Goal: Transaction & Acquisition: Purchase product/service

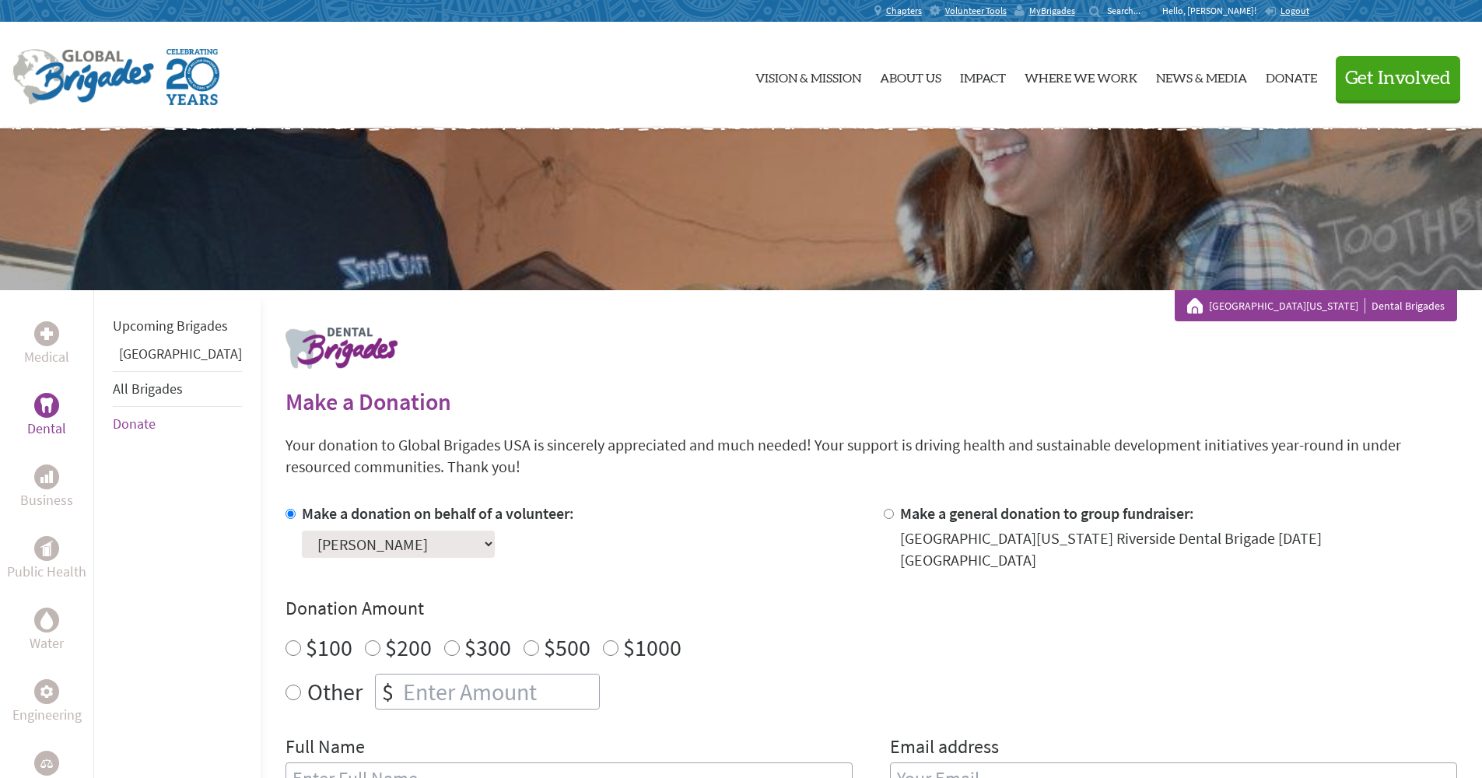
scroll to position [271, 0]
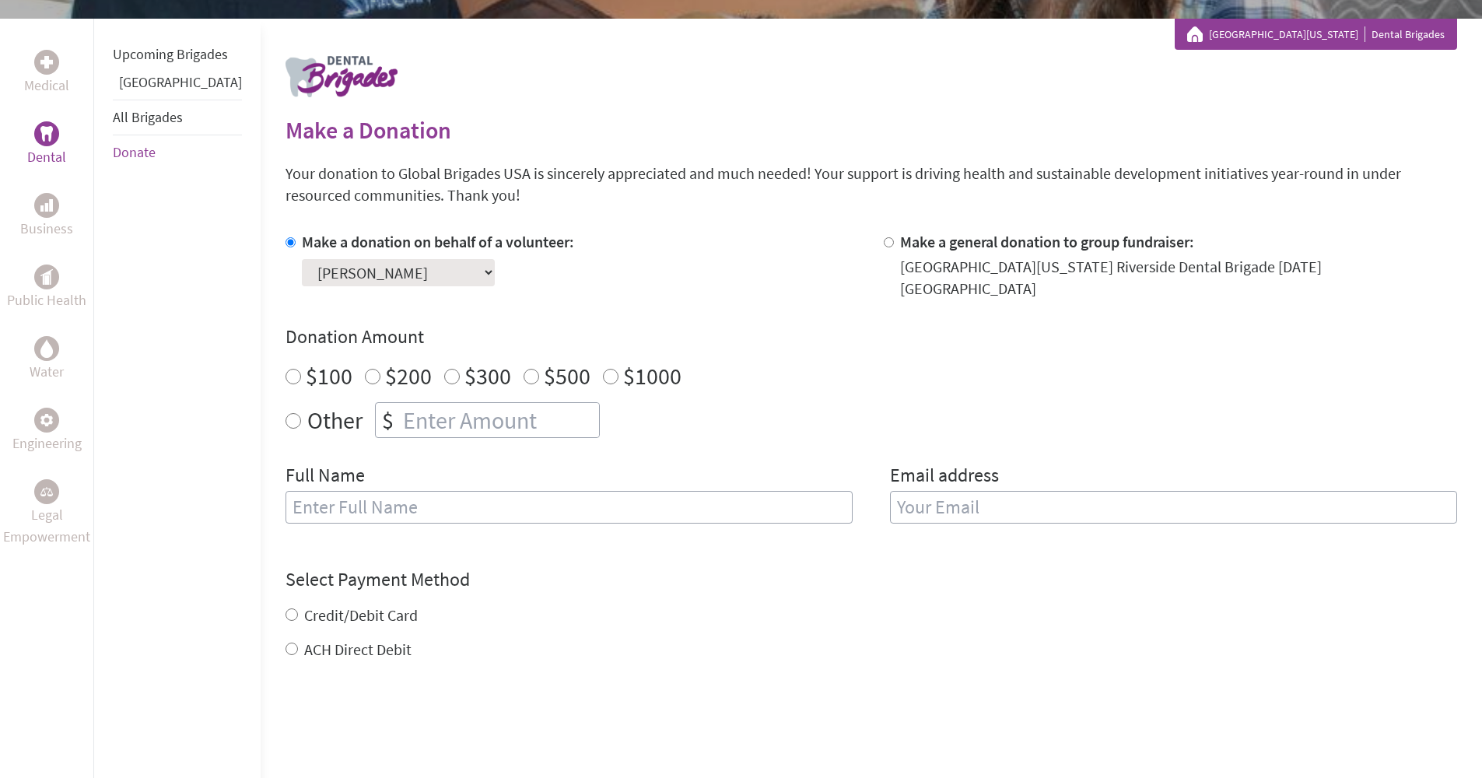
radio input "true"
click at [473, 416] on input "number" at bounding box center [499, 420] width 199 height 34
type input "1250"
type input "[PERSON_NAME]"
click at [1006, 491] on input "[EMAIL_ADDRESS][DOMAIN_NAME]" at bounding box center [1173, 507] width 567 height 33
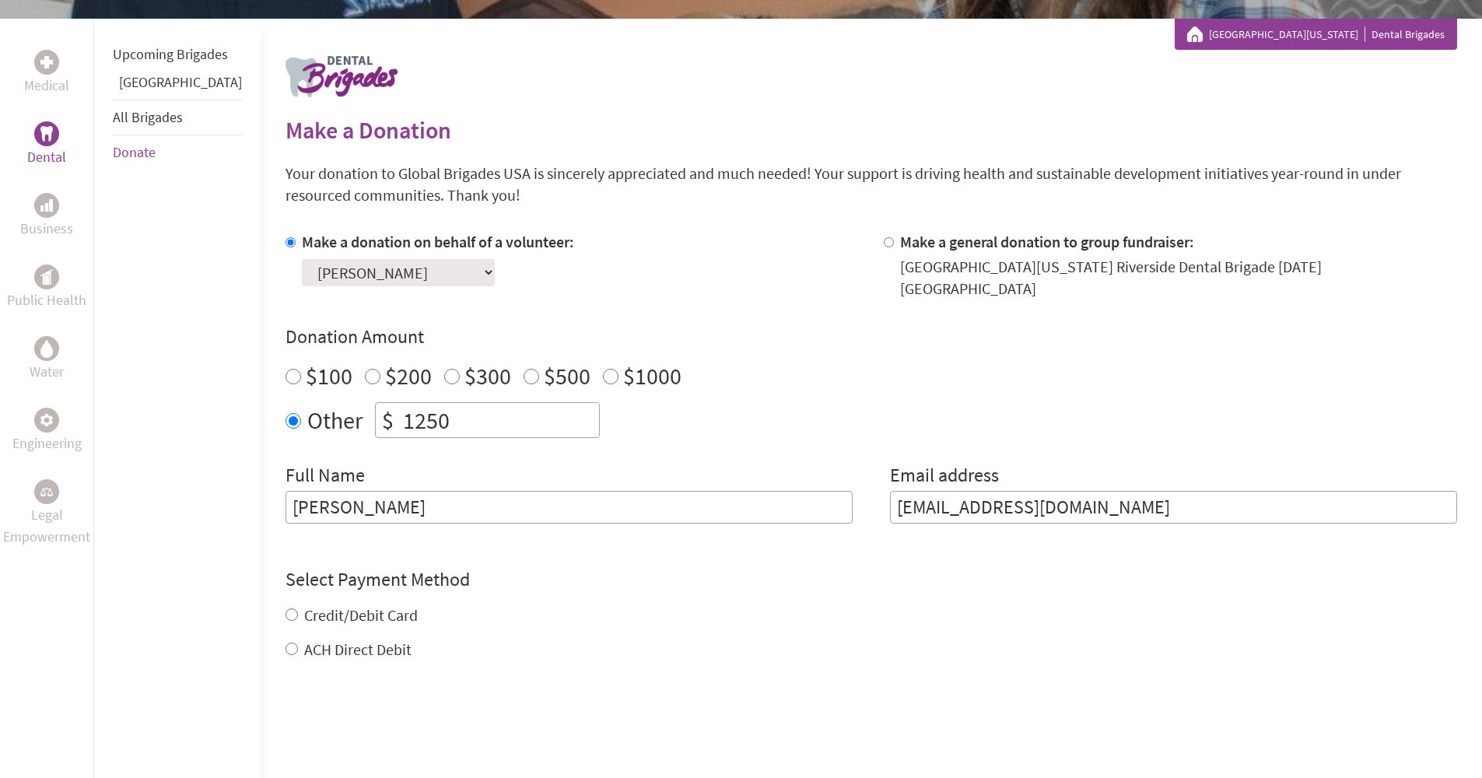
type input "[EMAIL_ADDRESS][DOMAIN_NAME]"
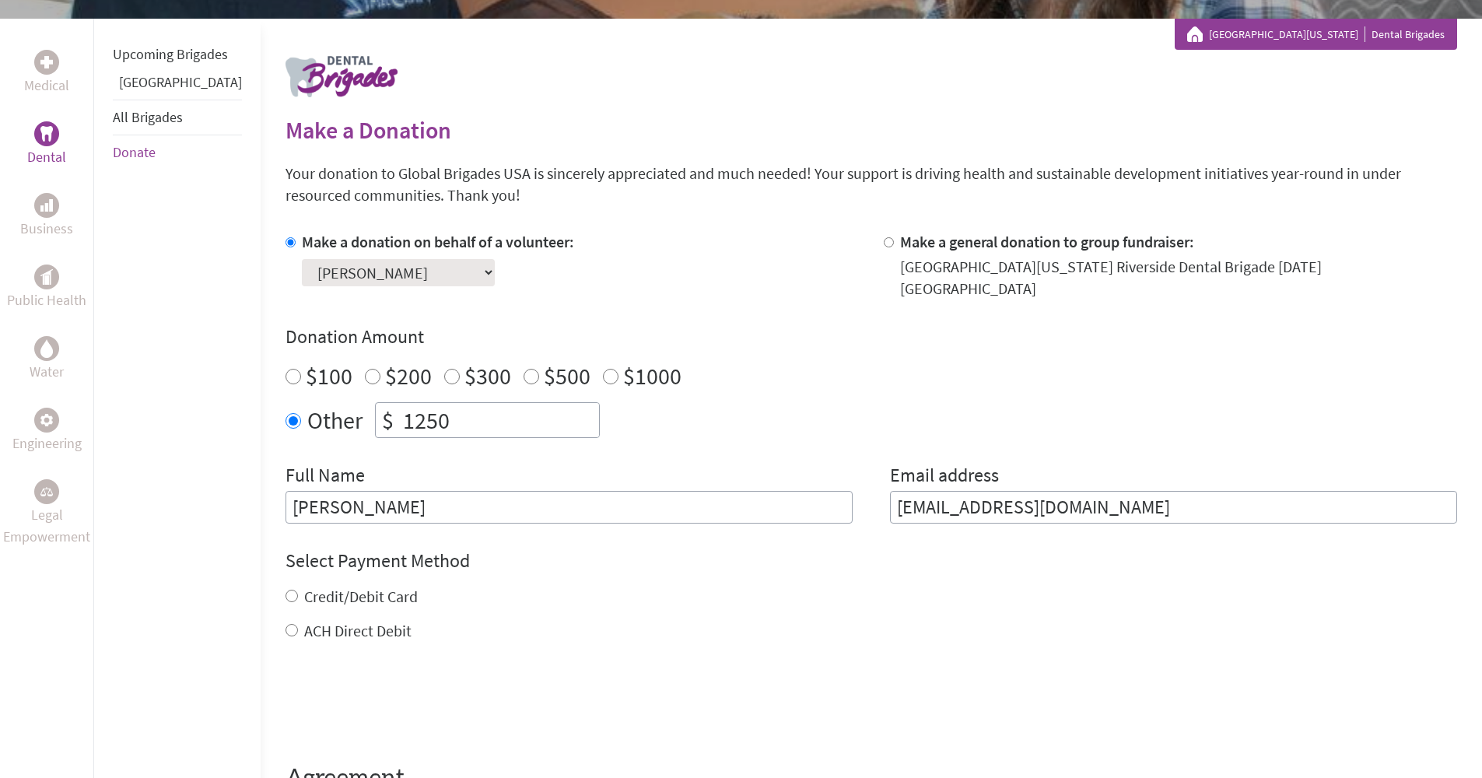
click at [804, 362] on div "$100 $200 $300 $500 $1000" at bounding box center [870, 376] width 1171 height 28
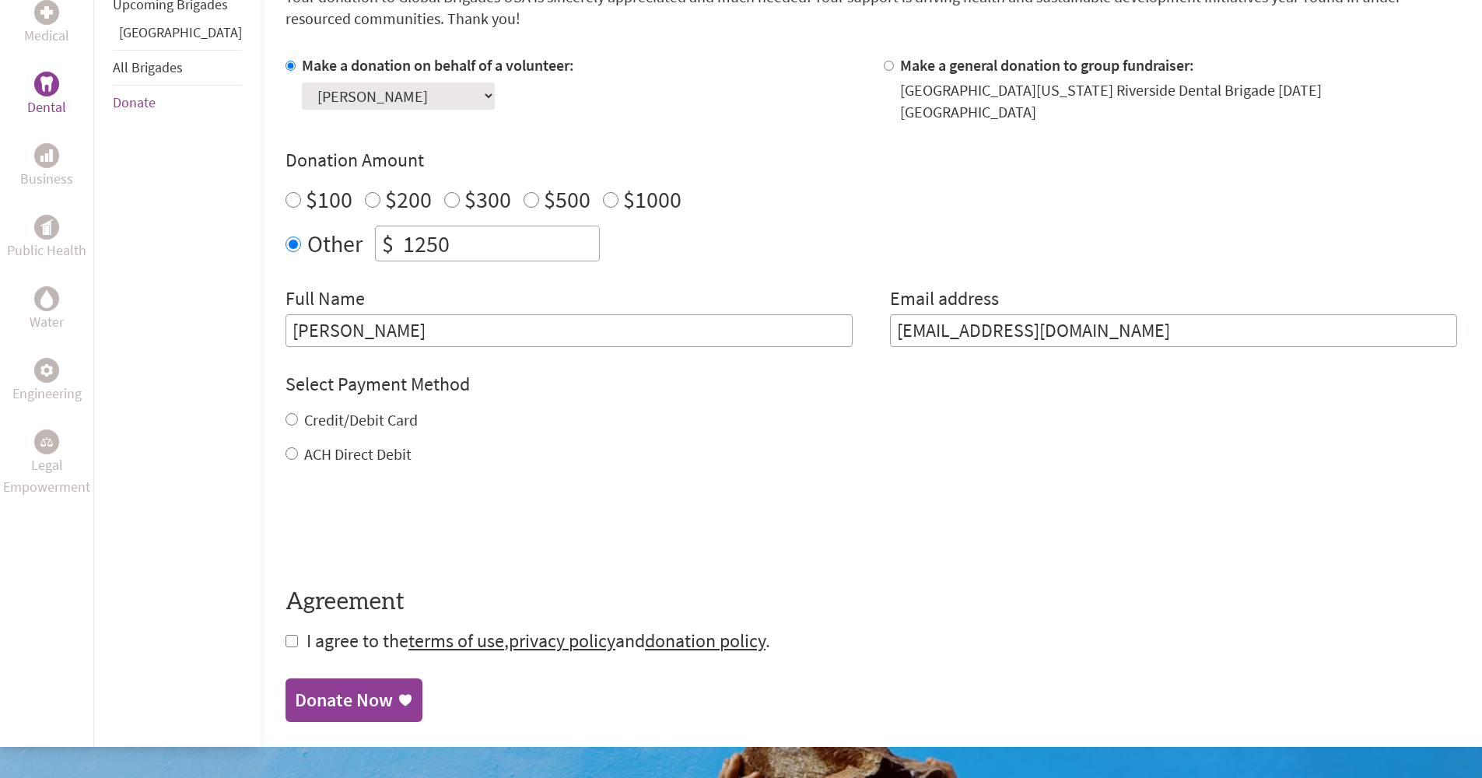
scroll to position [540, 0]
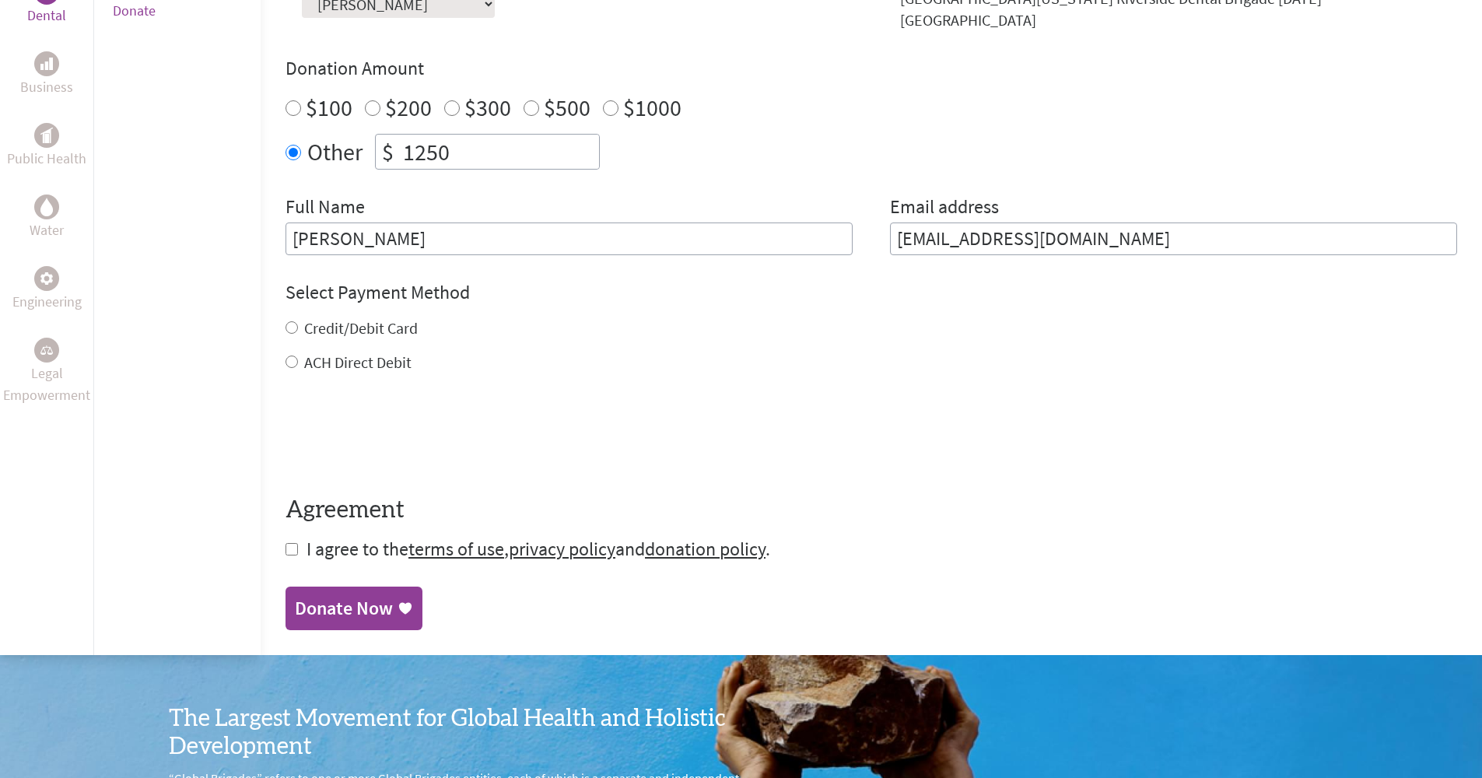
drag, startPoint x: 352, startPoint y: 313, endPoint x: 350, endPoint y: 327, distance: 14.2
click at [352, 318] on label "Credit/Debit Card" at bounding box center [361, 327] width 114 height 19
click at [298, 321] on input "Credit/Debit Card" at bounding box center [291, 327] width 12 height 12
radio input "true"
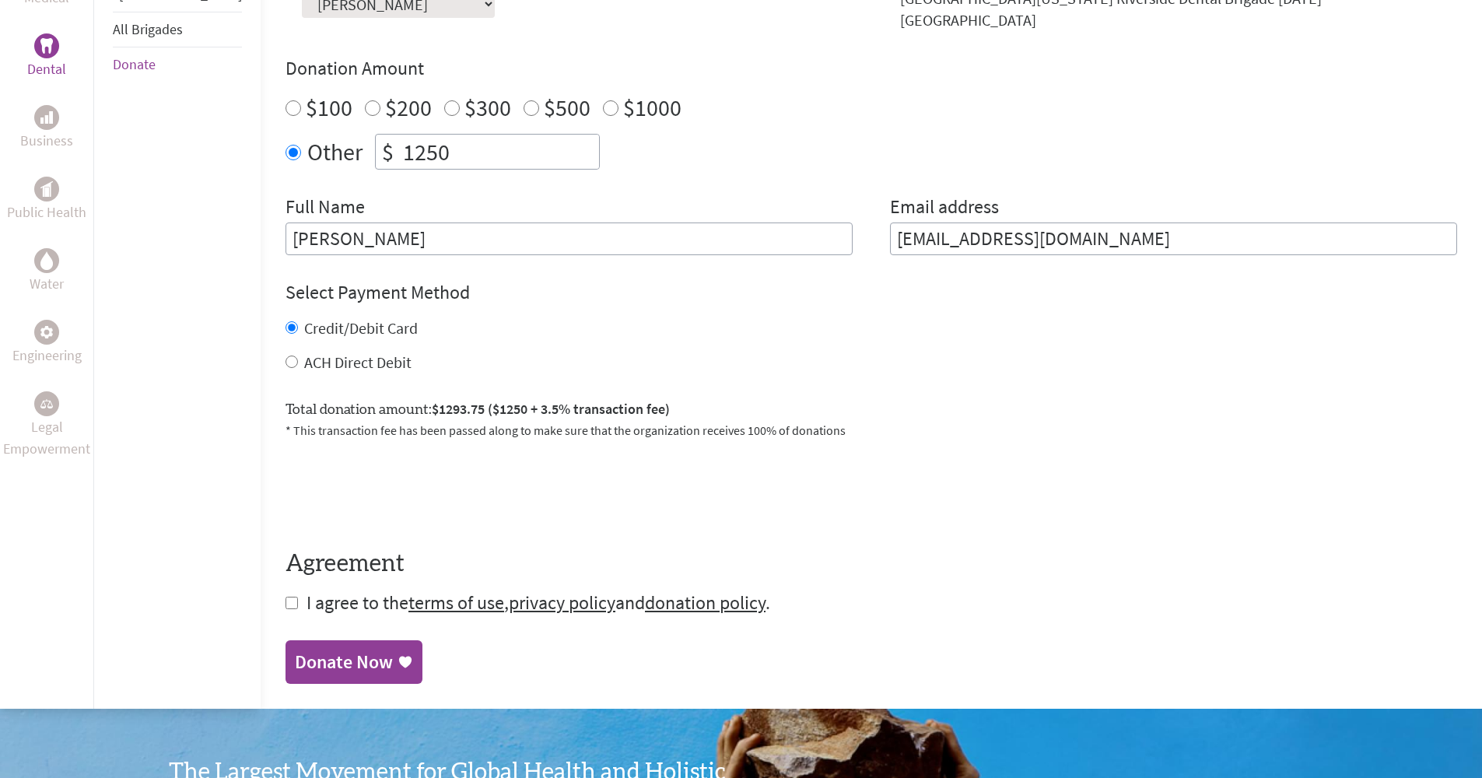
click at [343, 352] on label "ACH Direct Debit" at bounding box center [357, 361] width 107 height 19
click at [298, 355] on input "ACH Direct Debit" at bounding box center [291, 361] width 12 height 12
radio input "true"
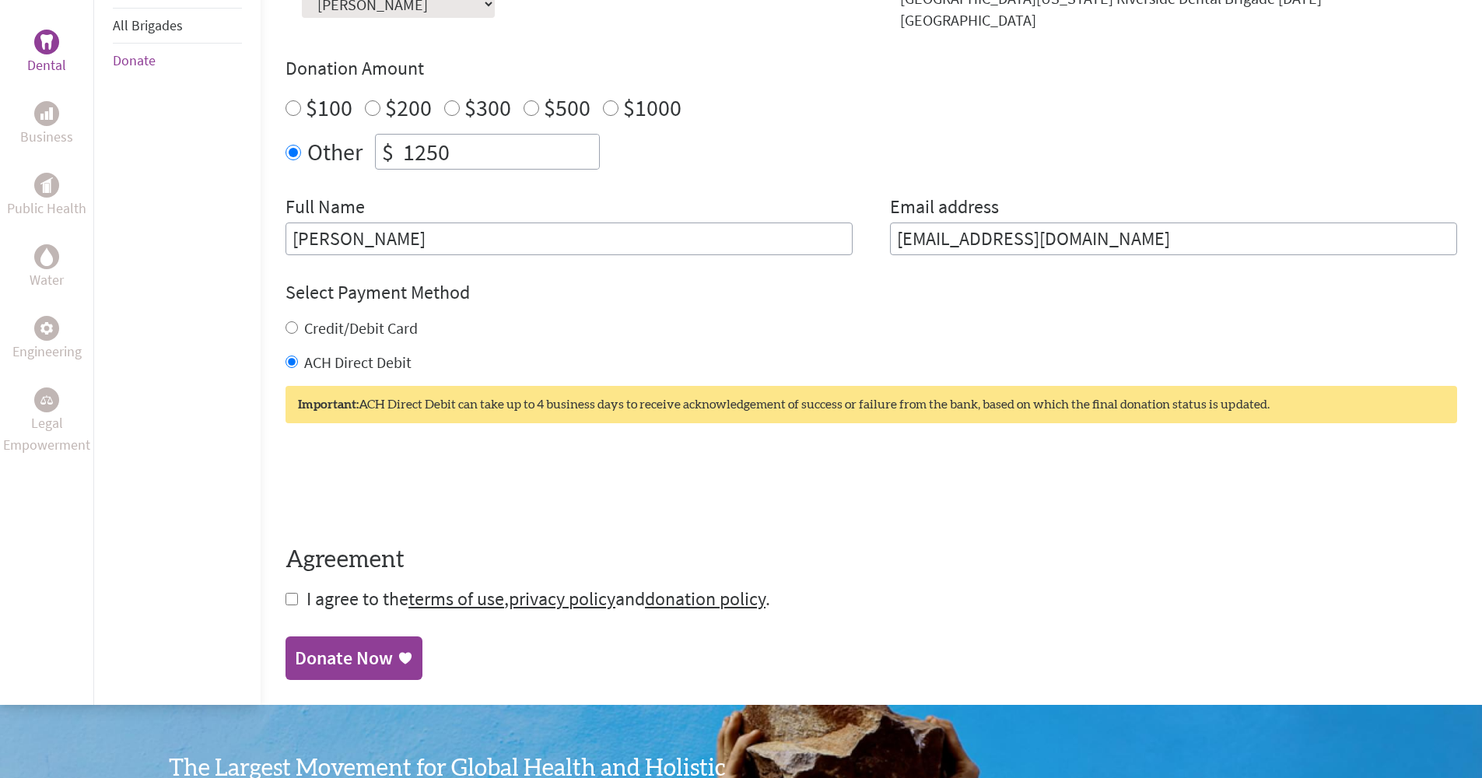
click at [338, 318] on label "Credit/Debit Card" at bounding box center [361, 327] width 114 height 19
click at [298, 321] on input "Credit/Debit Card" at bounding box center [291, 327] width 12 height 12
radio input "true"
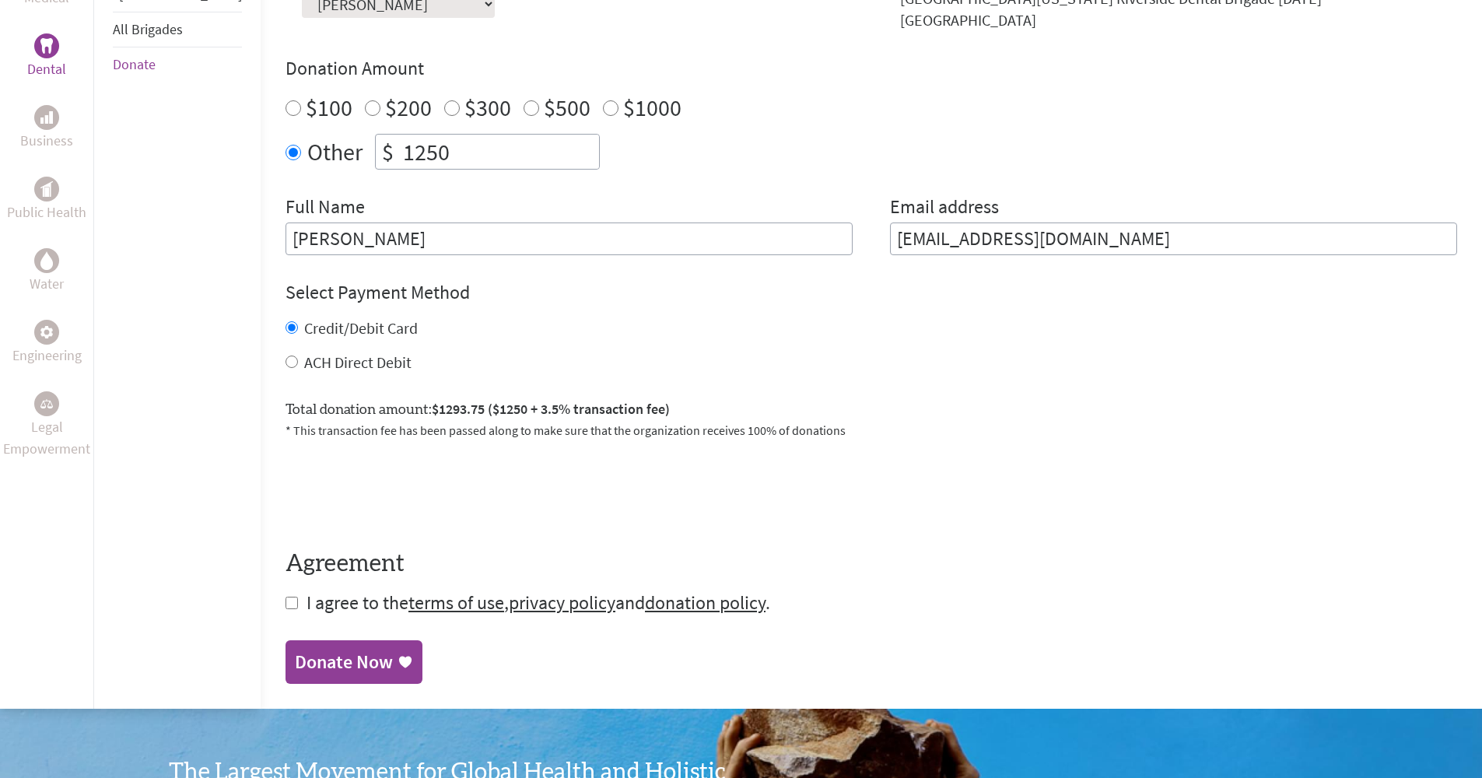
scroll to position [651, 0]
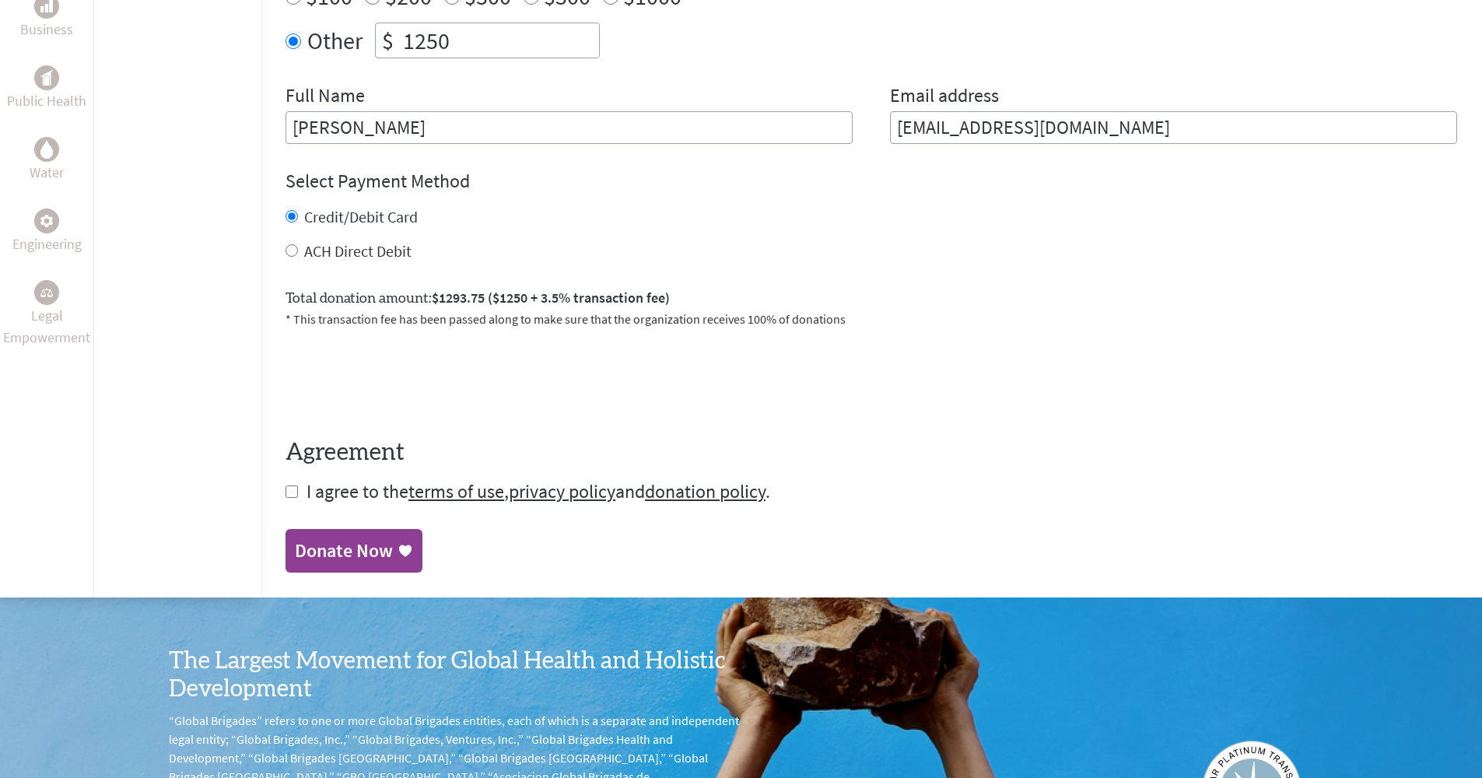
click at [306, 479] on span "I agree to the terms of use , privacy policy and donation policy ." at bounding box center [538, 491] width 464 height 24
click at [285, 485] on input "checkbox" at bounding box center [291, 491] width 12 height 12
checkbox input "true"
click at [301, 540] on div "Donate Now" at bounding box center [344, 552] width 98 height 25
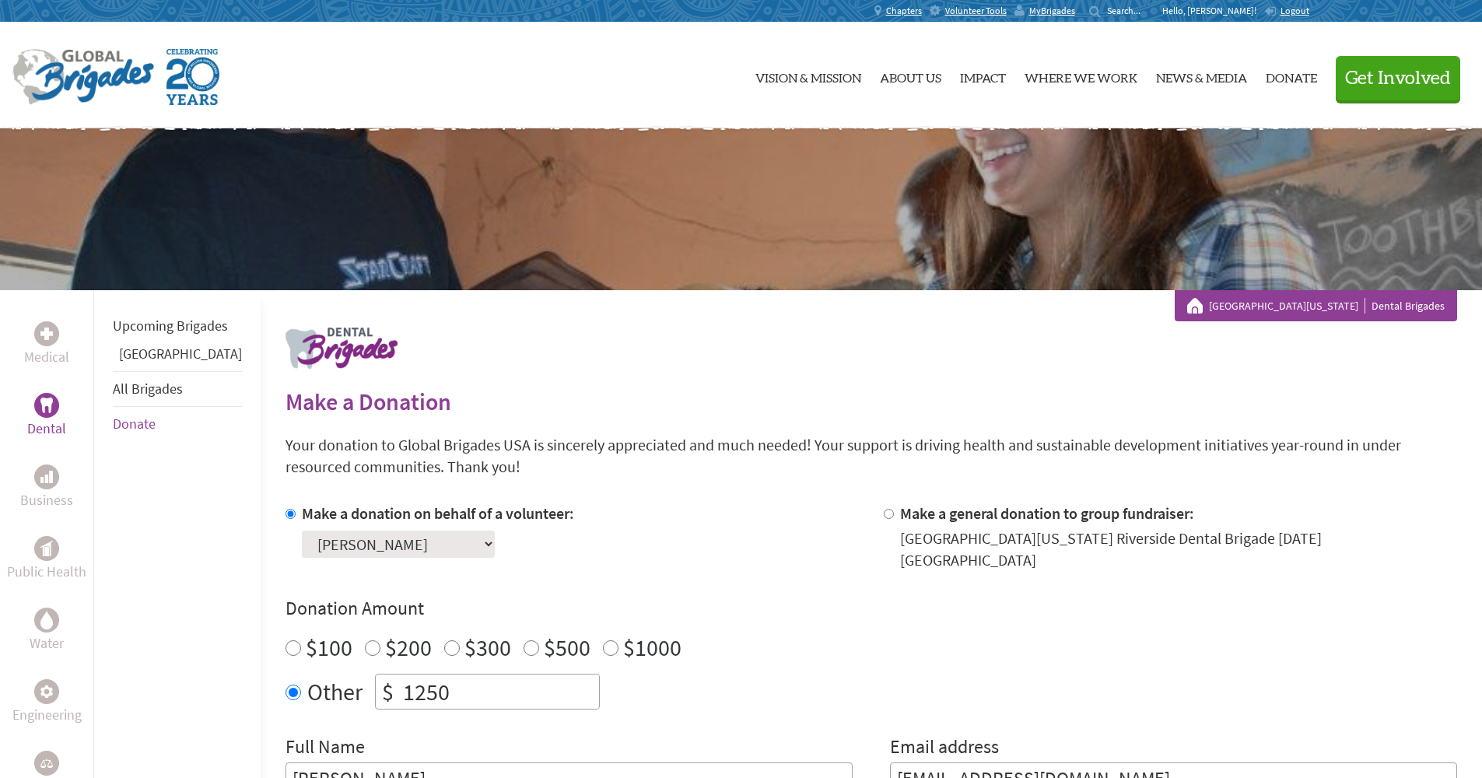
scroll to position [715, 0]
